Goal: Find specific fact: Find specific fact

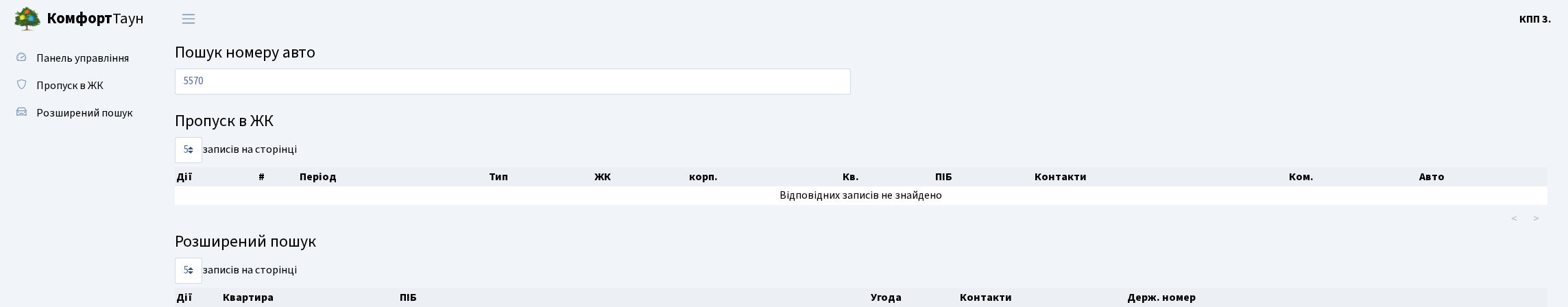
click at [338, 85] on input "5570" at bounding box center [513, 81] width 676 height 26
